Goal: Transaction & Acquisition: Purchase product/service

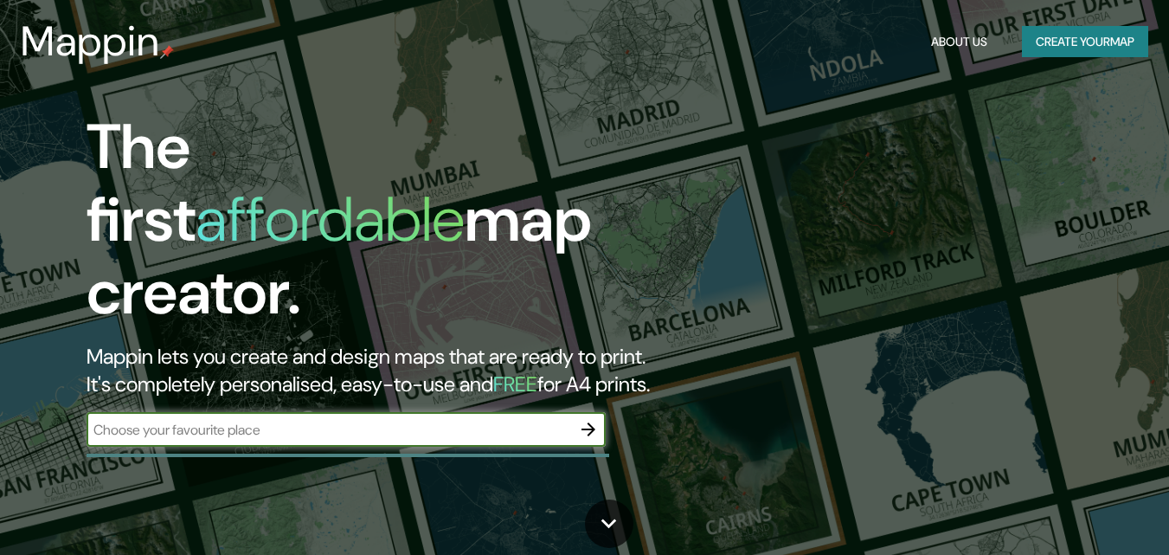
click at [531, 420] on input "text" at bounding box center [329, 430] width 485 height 20
type input "ES"
click at [587, 422] on icon "button" at bounding box center [589, 429] width 14 height 14
click at [244, 420] on input "text" at bounding box center [329, 430] width 485 height 20
type input "Estelí- [GEOGRAPHIC_DATA]"
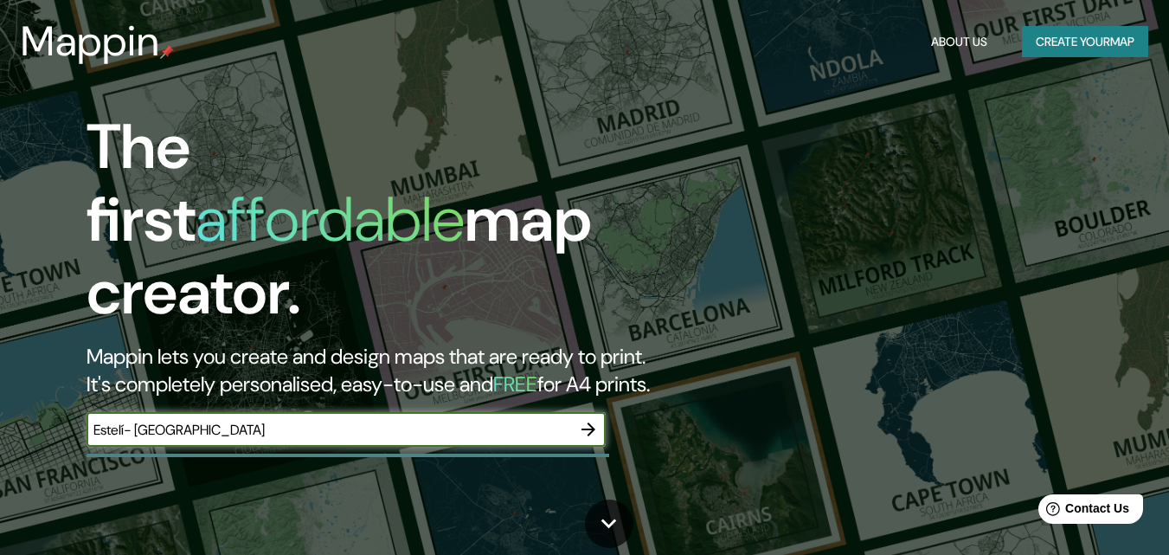
click at [592, 422] on icon "button" at bounding box center [589, 429] width 14 height 14
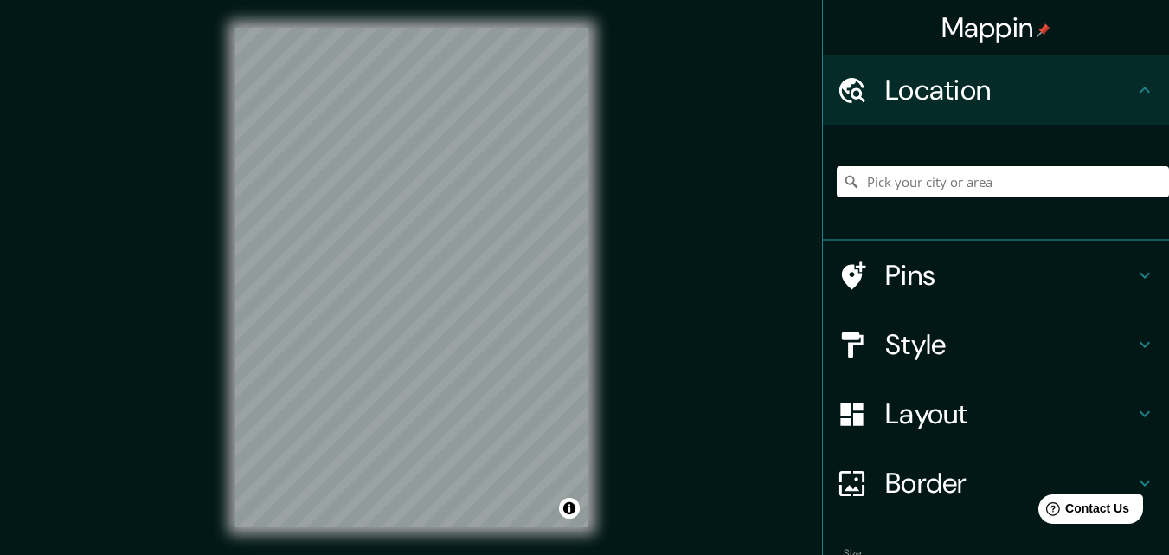
click at [1140, 89] on icon at bounding box center [1145, 90] width 10 height 6
click at [1135, 345] on icon at bounding box center [1145, 344] width 21 height 21
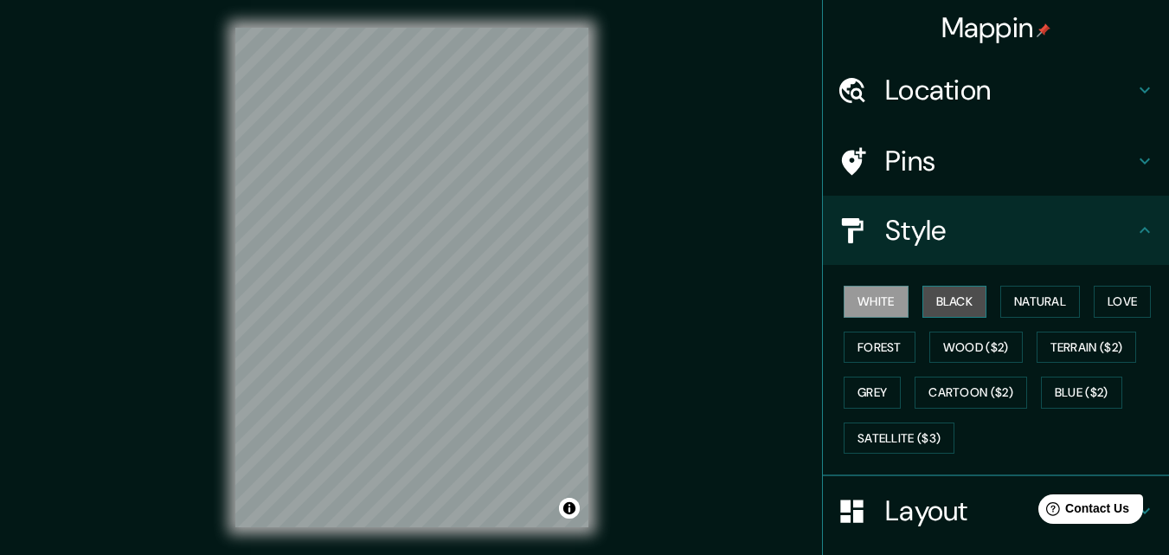
click at [923, 295] on button "Black" at bounding box center [955, 302] width 65 height 32
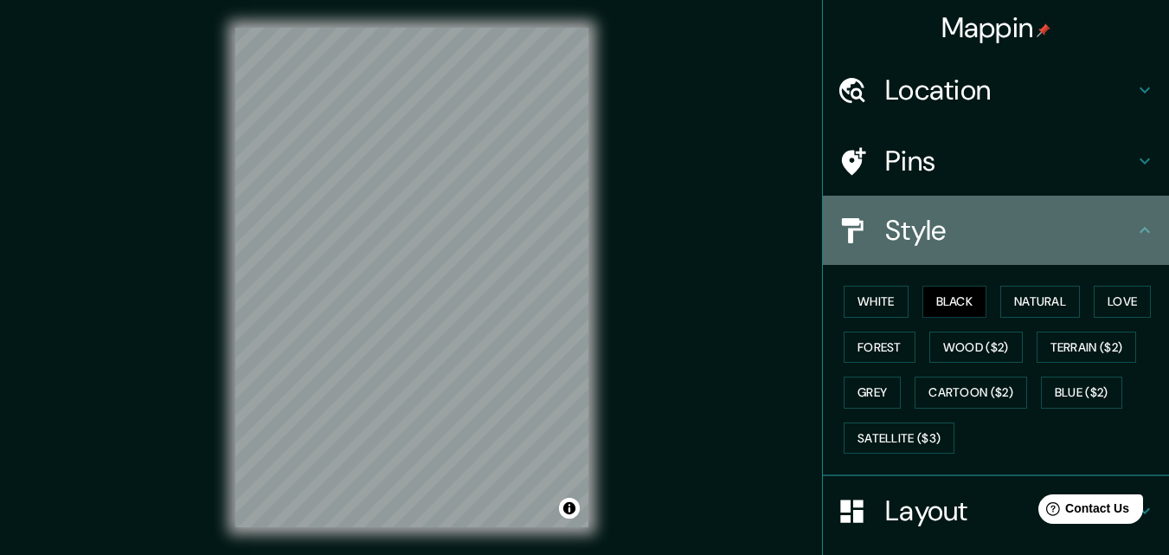
click at [1142, 229] on icon at bounding box center [1145, 230] width 21 height 21
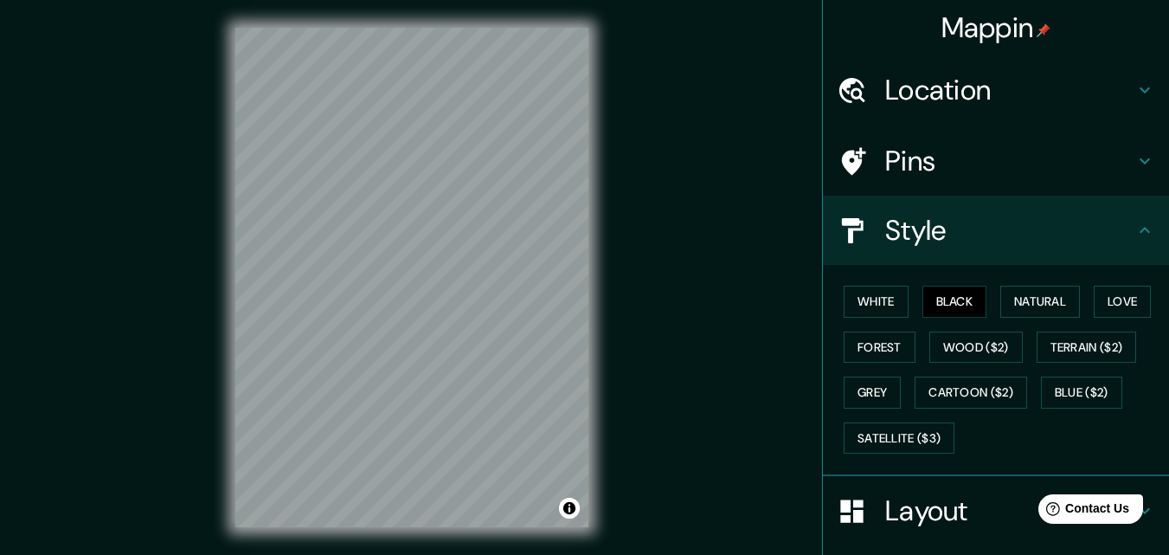
click at [1138, 164] on icon at bounding box center [1145, 161] width 21 height 21
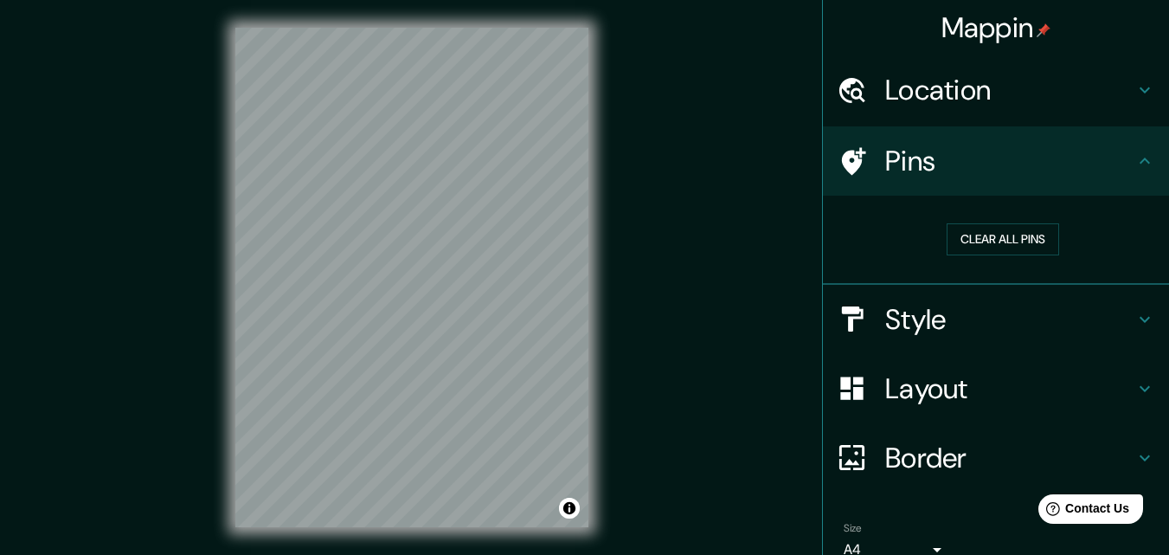
click at [1135, 392] on icon at bounding box center [1145, 388] width 21 height 21
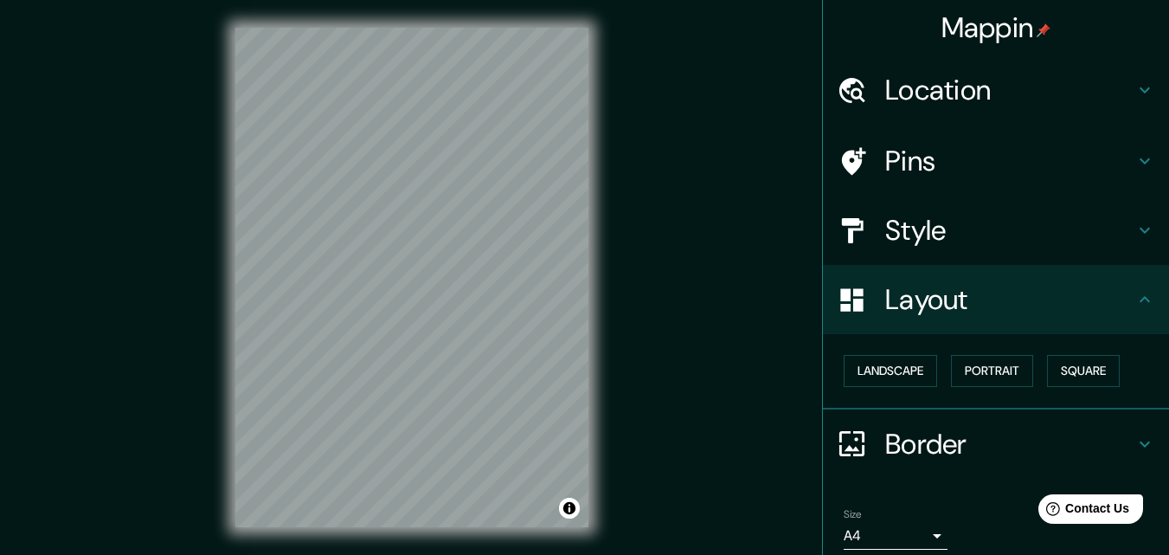
click at [1135, 455] on div "Border" at bounding box center [996, 443] width 346 height 69
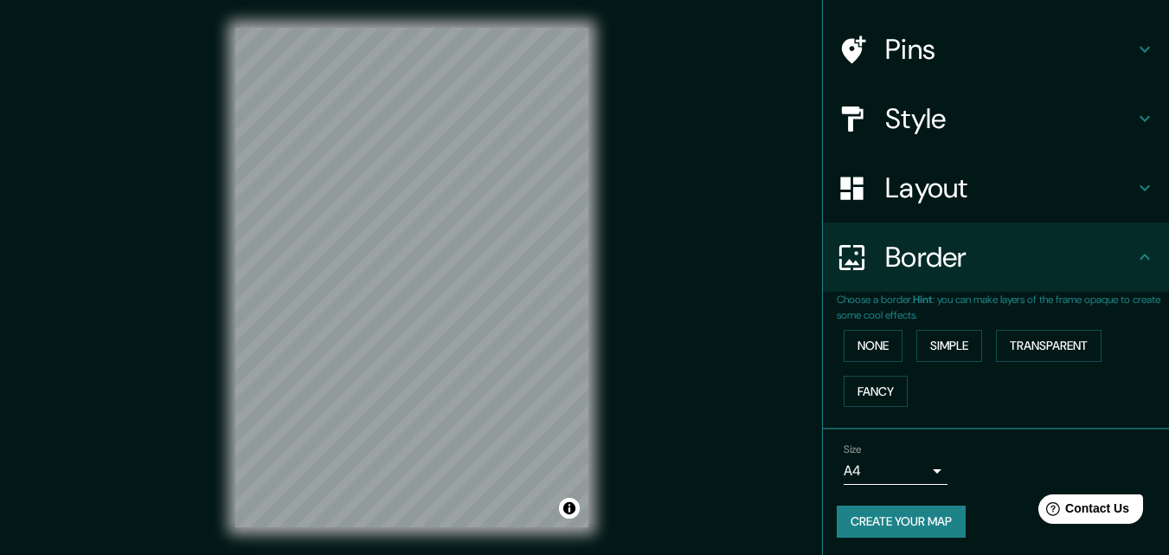
scroll to position [115, 0]
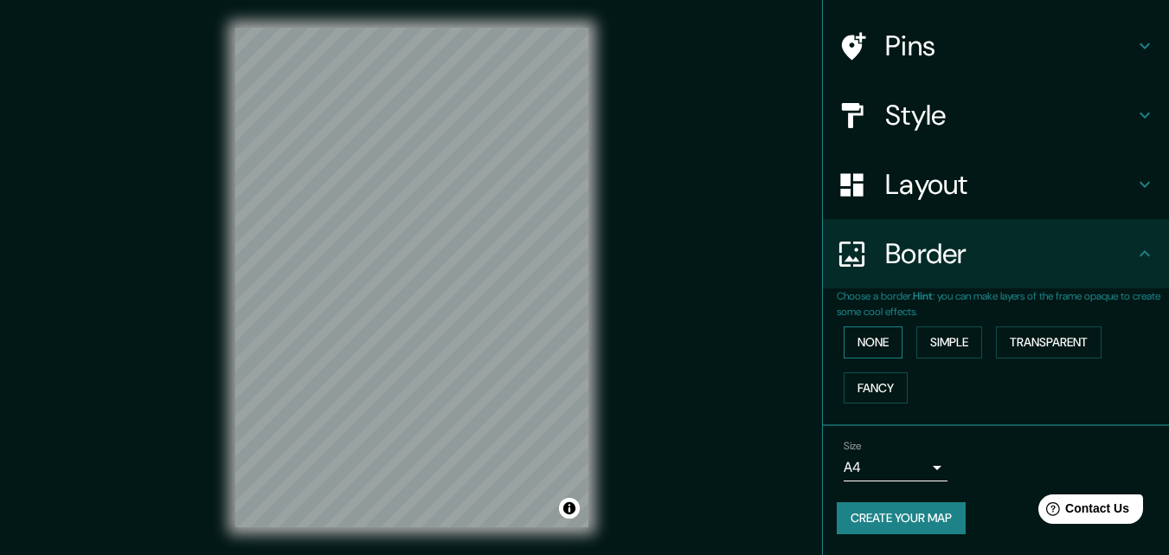
click at [872, 337] on button "None" at bounding box center [873, 342] width 59 height 32
click at [931, 342] on button "Simple" at bounding box center [950, 342] width 66 height 32
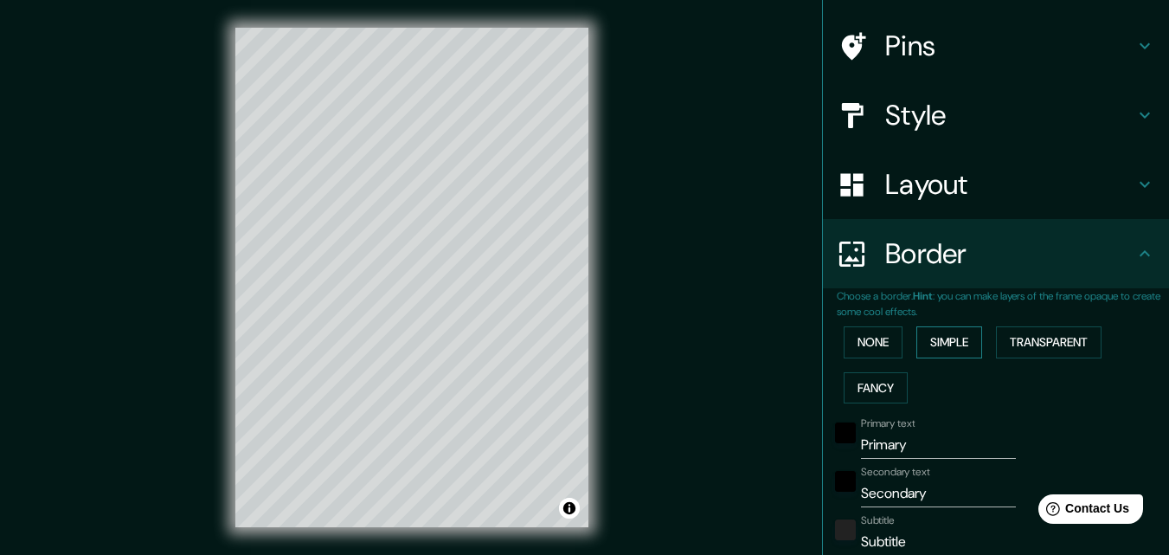
click at [937, 343] on button "Simple" at bounding box center [950, 342] width 66 height 32
type input "163"
type input "33"
click at [866, 339] on button "None" at bounding box center [873, 342] width 59 height 32
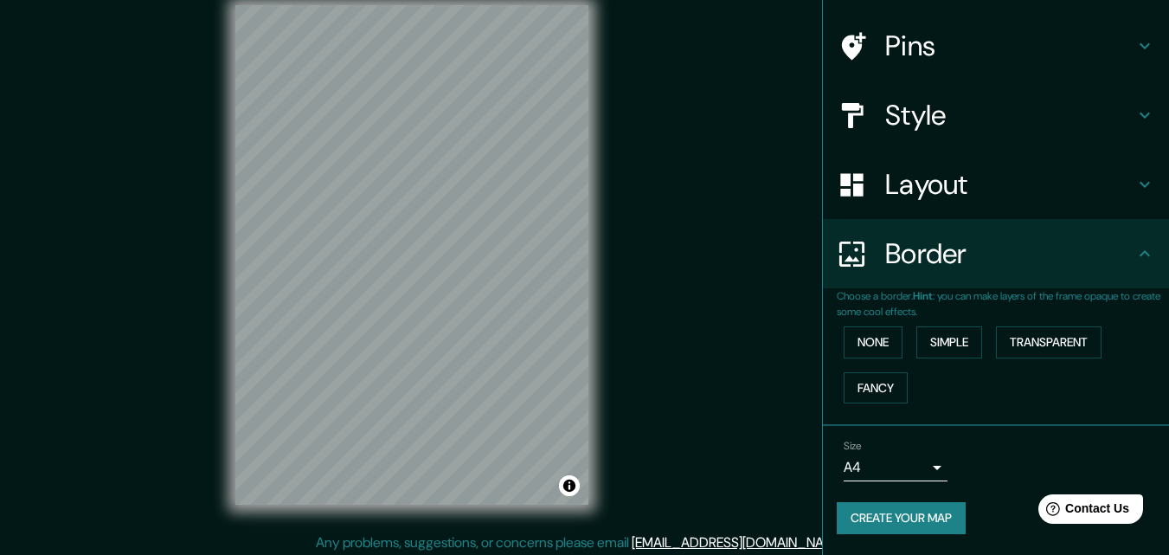
scroll to position [28, 0]
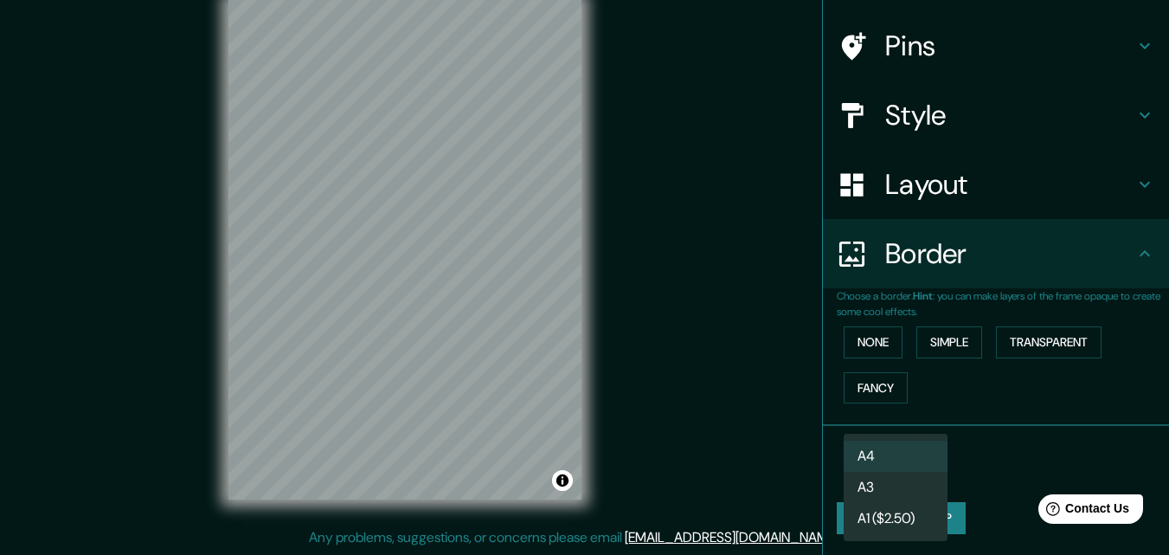
click at [924, 455] on body "Mappin Location Pins Style Layout Border Choose a border. Hint : you can make l…" at bounding box center [584, 249] width 1169 height 555
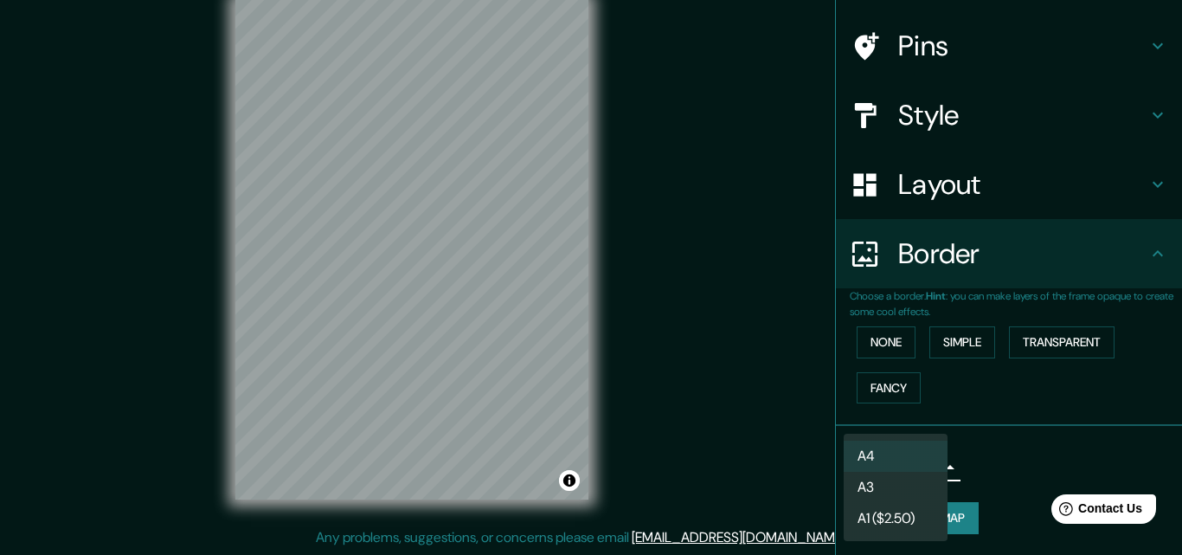
click at [1047, 448] on div at bounding box center [591, 277] width 1182 height 555
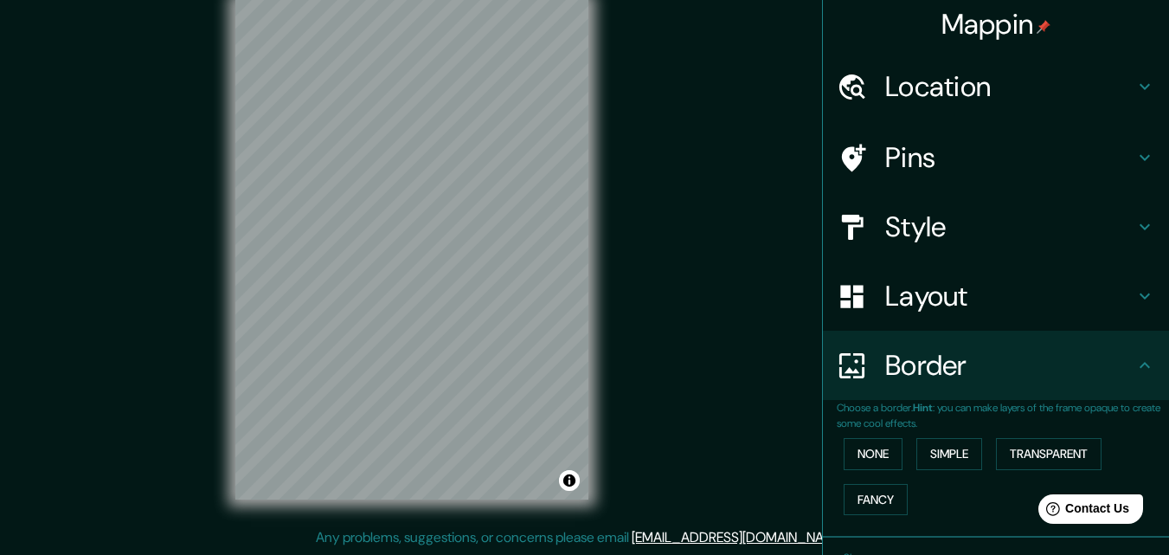
scroll to position [0, 0]
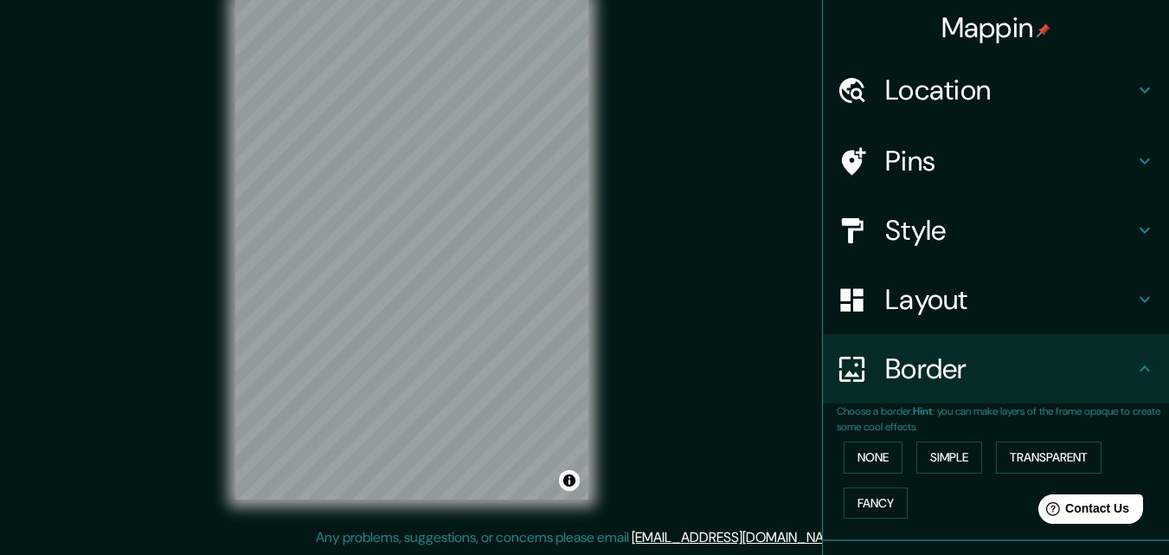
click at [1139, 222] on icon at bounding box center [1145, 230] width 21 height 21
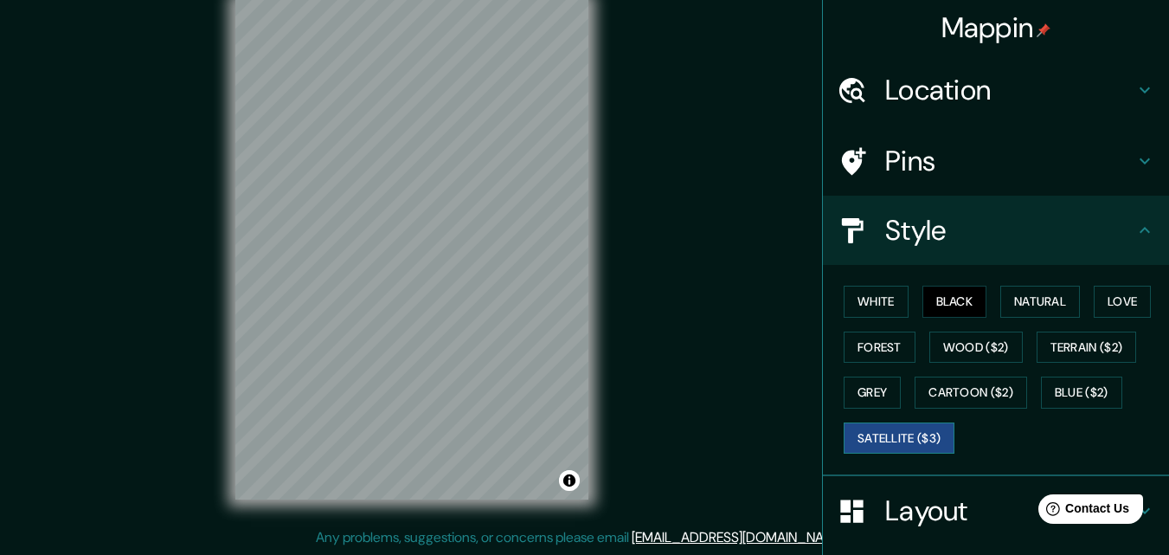
click at [907, 435] on button "Satellite ($3)" at bounding box center [899, 438] width 111 height 32
click at [1065, 342] on button "Terrain ($2)" at bounding box center [1087, 348] width 100 height 32
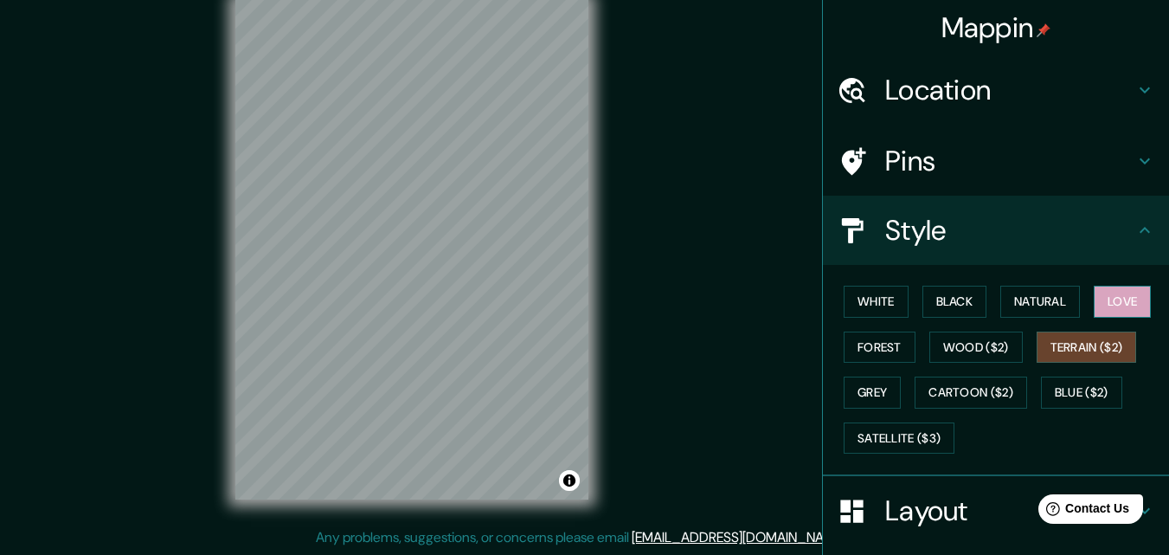
click at [1116, 300] on button "Love" at bounding box center [1122, 302] width 57 height 32
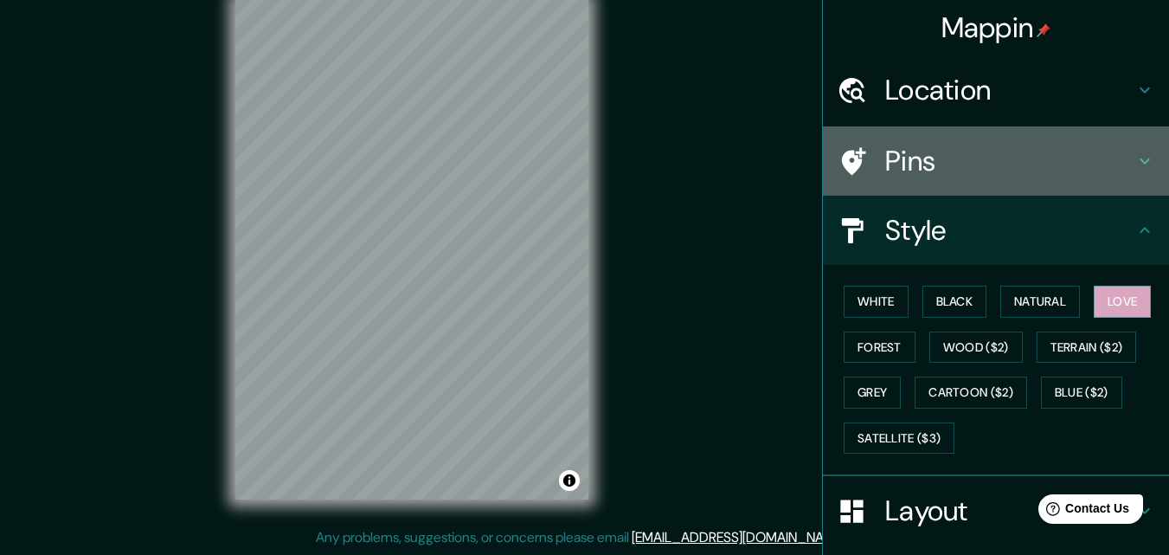
click at [1140, 159] on icon at bounding box center [1145, 161] width 10 height 6
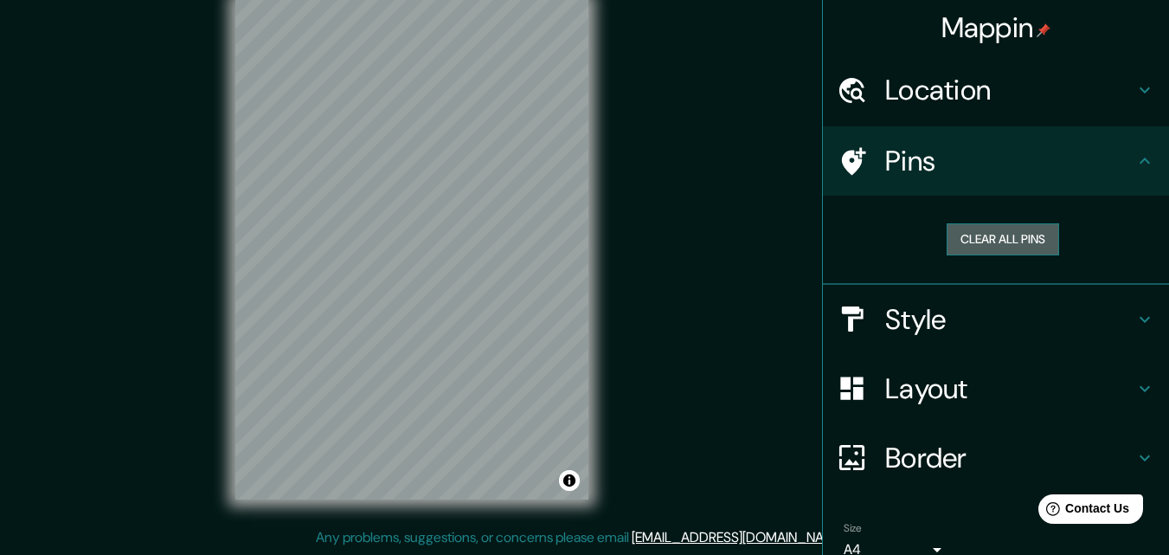
click at [1023, 245] on button "Clear all pins" at bounding box center [1003, 239] width 113 height 32
click at [688, 358] on div "Mappin Location Pins Clear all pins Style Layout Border Choose a border. Hint :…" at bounding box center [584, 263] width 1169 height 583
click at [1135, 157] on icon at bounding box center [1145, 161] width 21 height 21
click at [1113, 311] on h4 "Style" at bounding box center [1010, 319] width 249 height 35
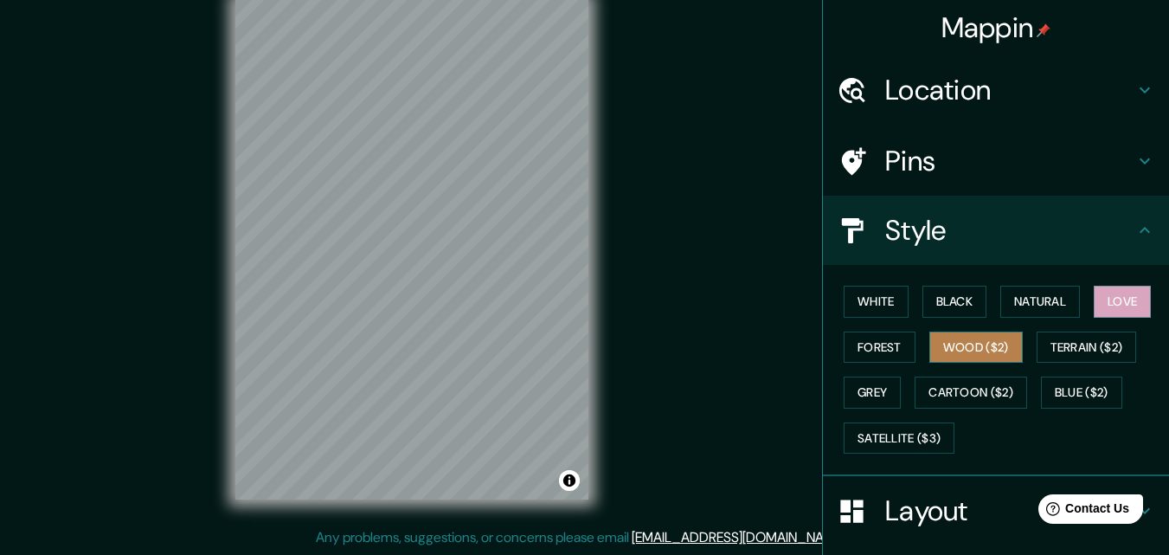
click at [959, 341] on button "Wood ($2)" at bounding box center [976, 348] width 93 height 32
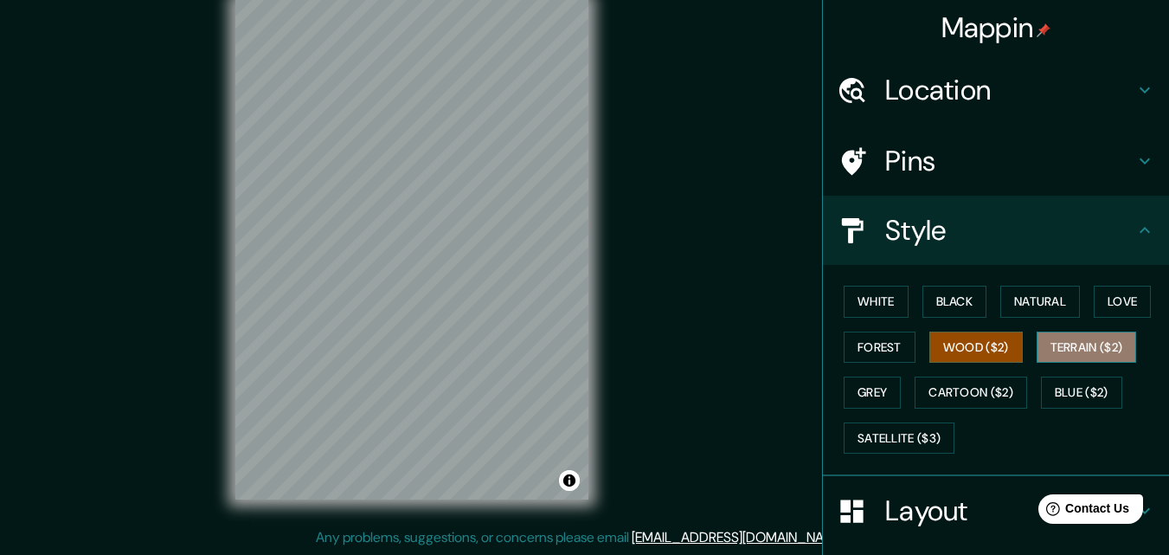
click at [1074, 336] on button "Terrain ($2)" at bounding box center [1087, 348] width 100 height 32
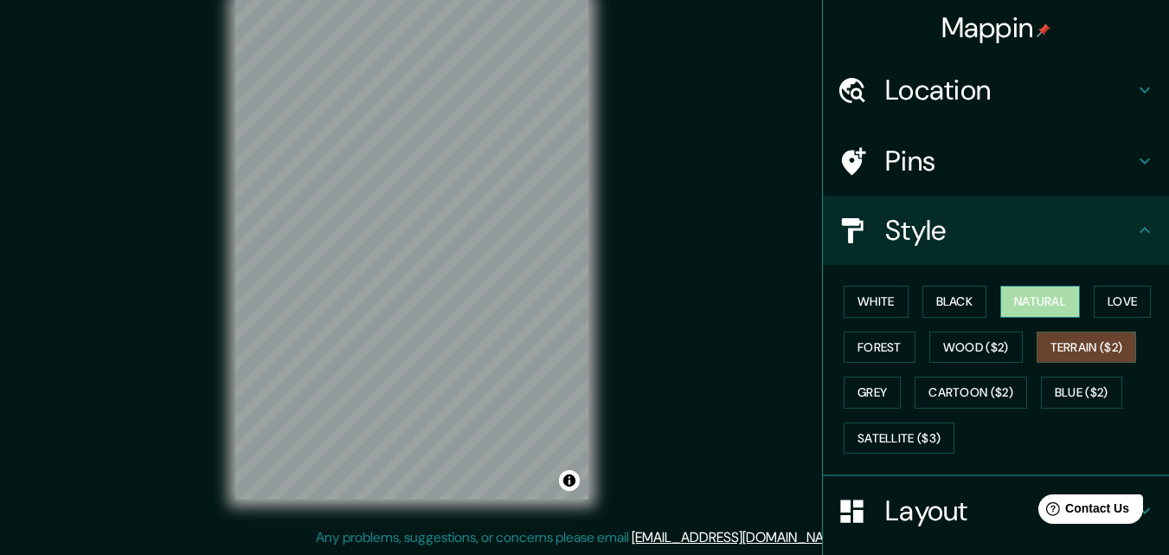
click at [1029, 293] on button "Natural" at bounding box center [1041, 302] width 80 height 32
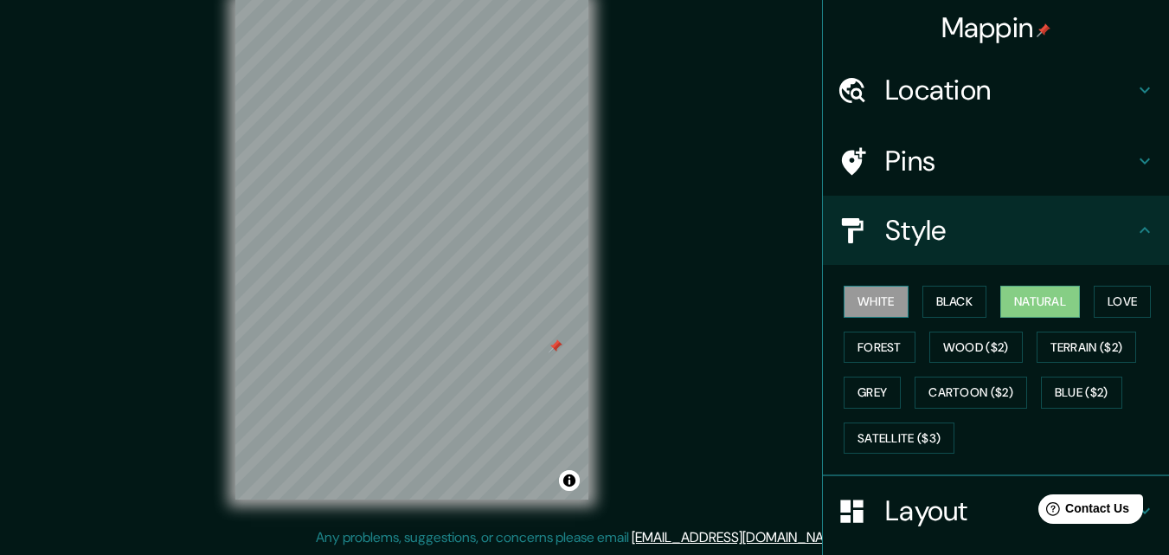
click at [850, 306] on button "White" at bounding box center [876, 302] width 65 height 32
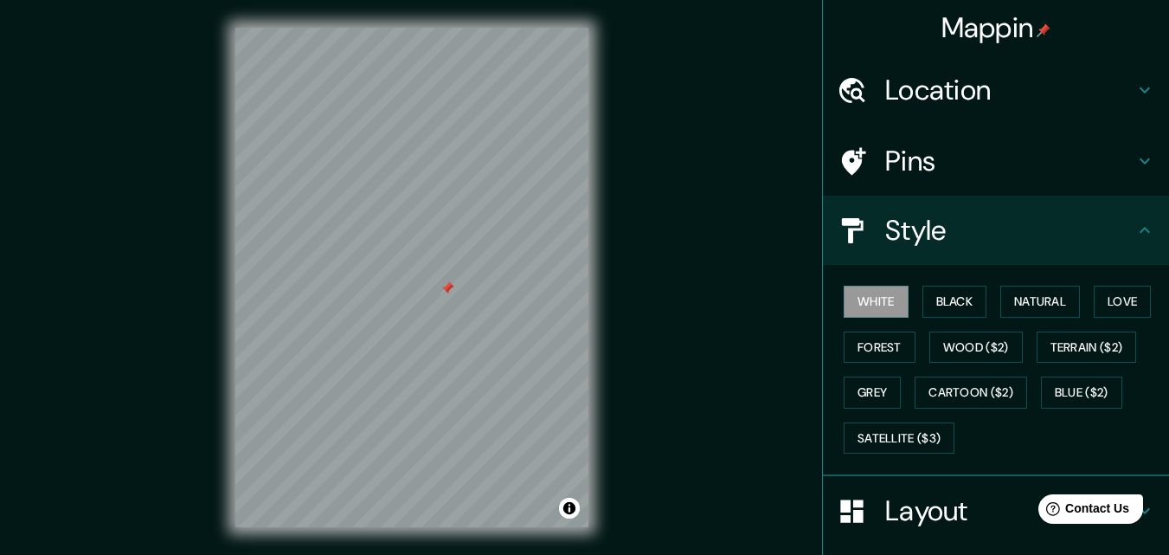
click at [1015, 63] on div "Location" at bounding box center [996, 89] width 346 height 69
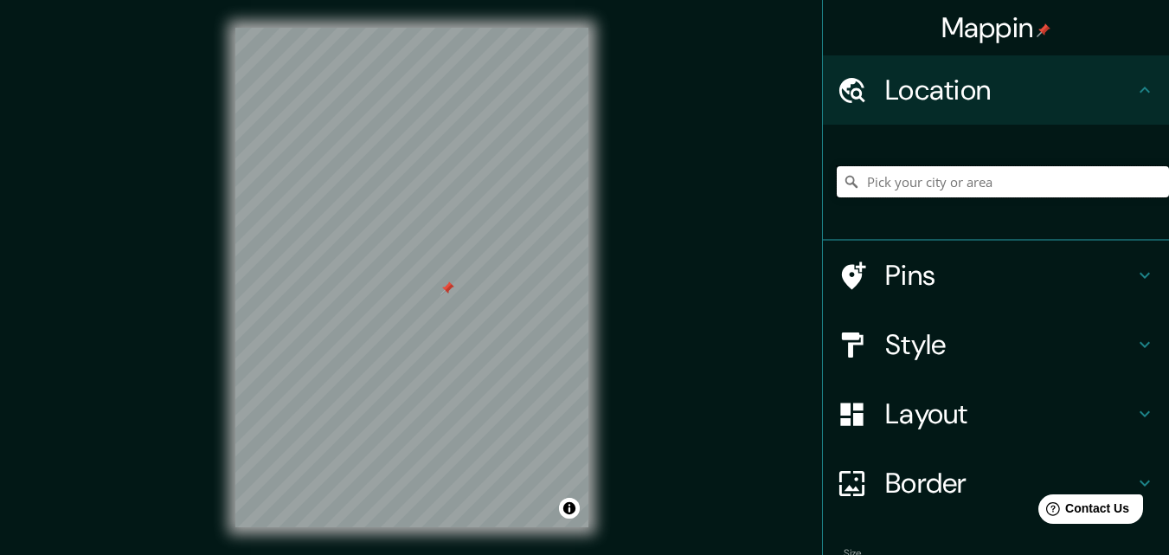
click at [969, 171] on input "Pick your city or area" at bounding box center [1003, 181] width 332 height 31
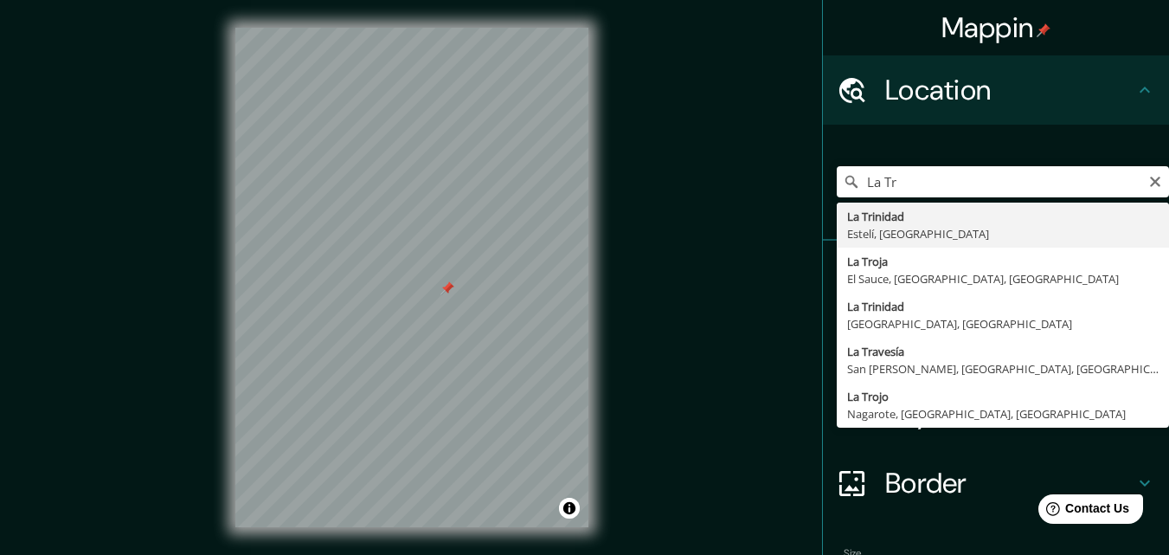
type input "La Trinidad, [GEOGRAPHIC_DATA], [GEOGRAPHIC_DATA]"
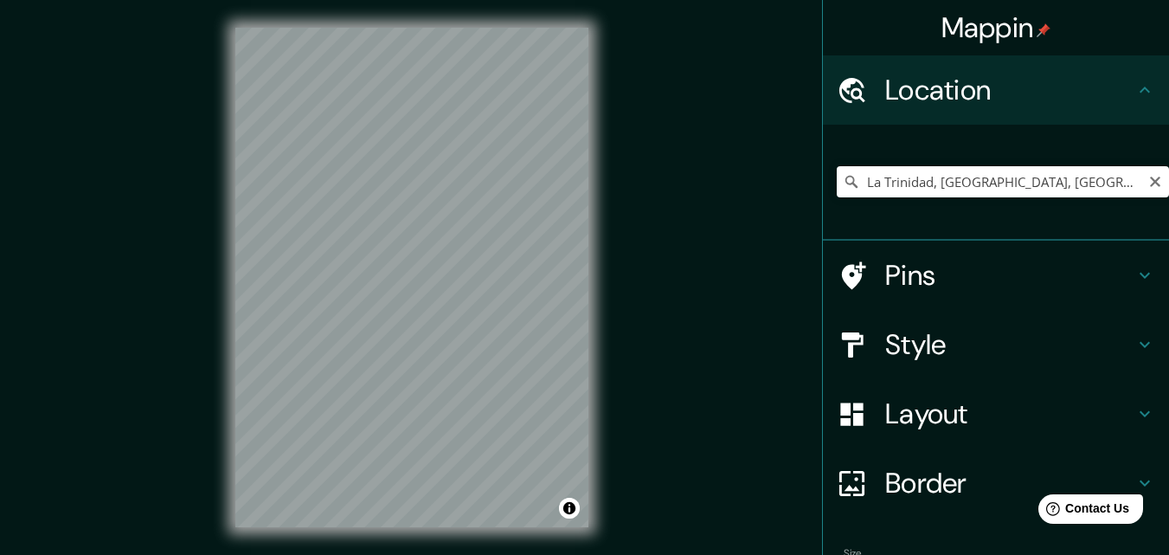
click at [397, 531] on div "© Mapbox © OpenStreetMap Improve this map" at bounding box center [412, 277] width 409 height 555
click at [608, 461] on div "© Mapbox © OpenStreetMap Improve this map" at bounding box center [412, 277] width 409 height 555
